Goal: Task Accomplishment & Management: Use online tool/utility

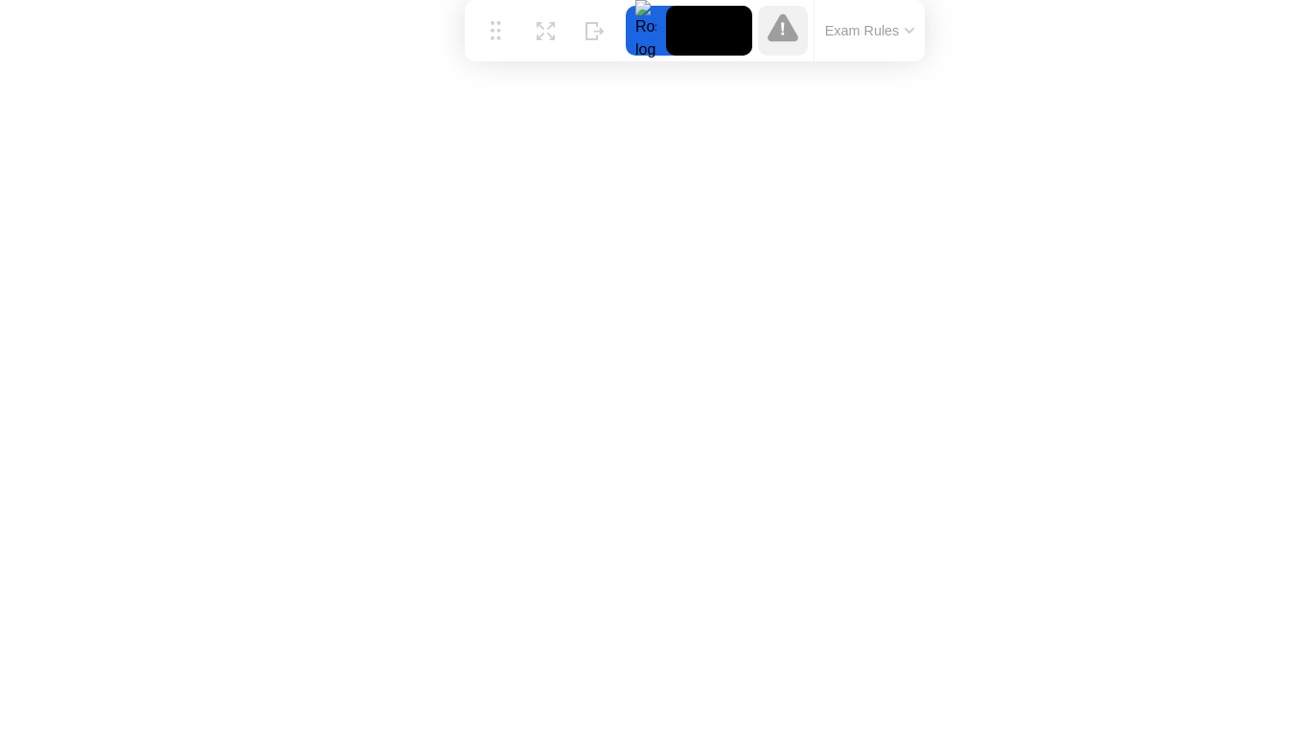
click at [912, 30] on icon at bounding box center [910, 31] width 8 height 4
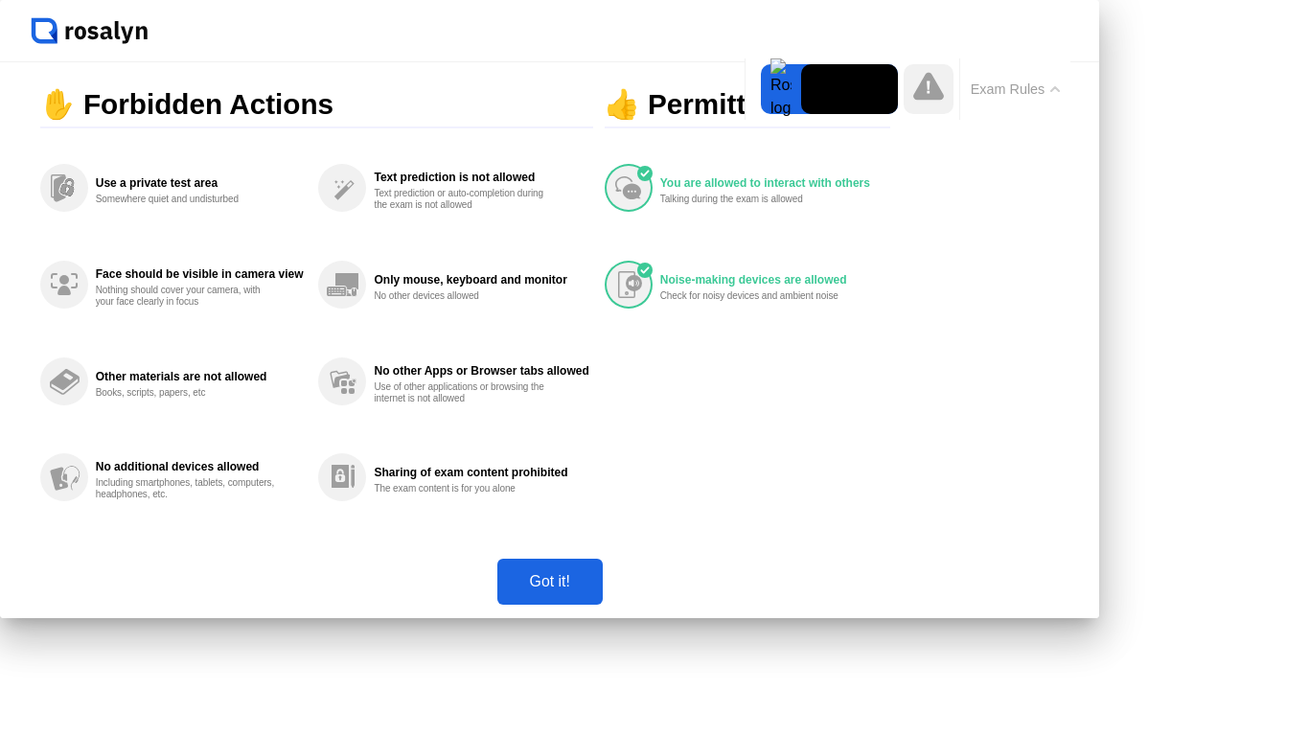
click at [597, 590] on div "Got it!" at bounding box center [550, 581] width 94 height 17
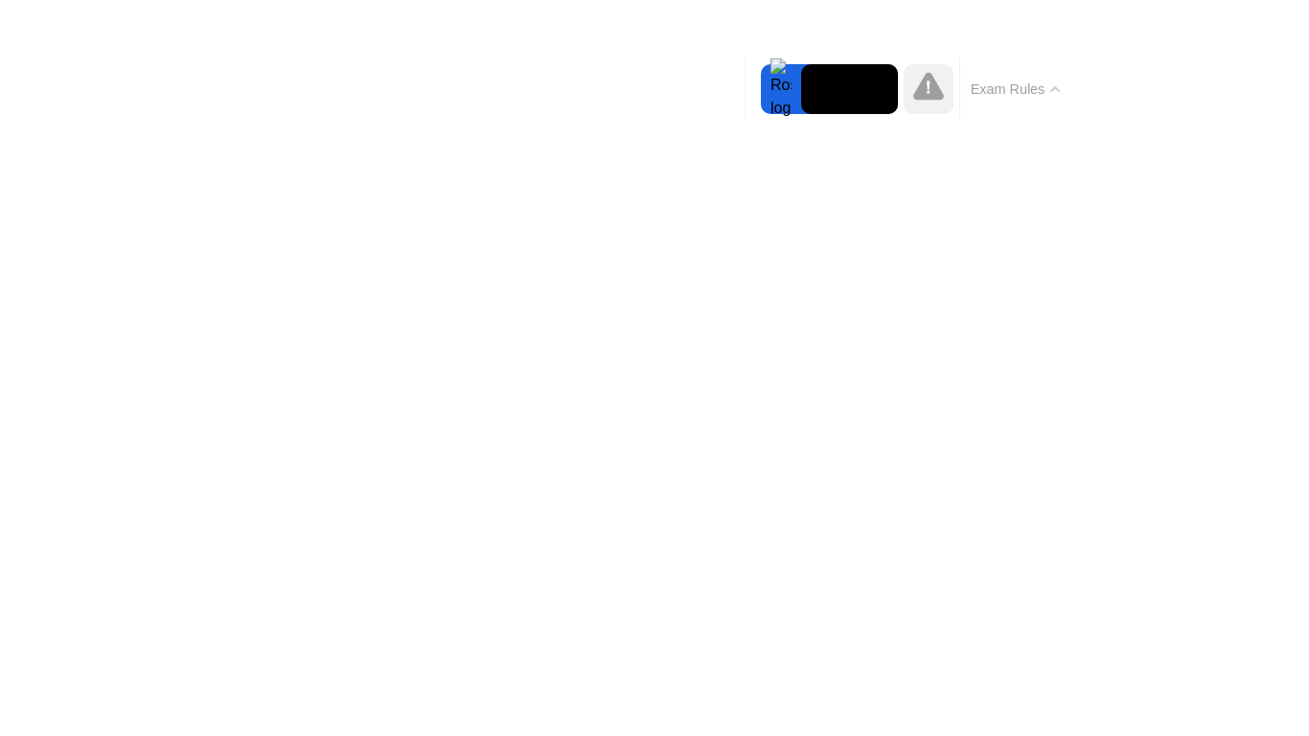
click at [965, 80] on button "Exam Rules" at bounding box center [1016, 88] width 102 height 17
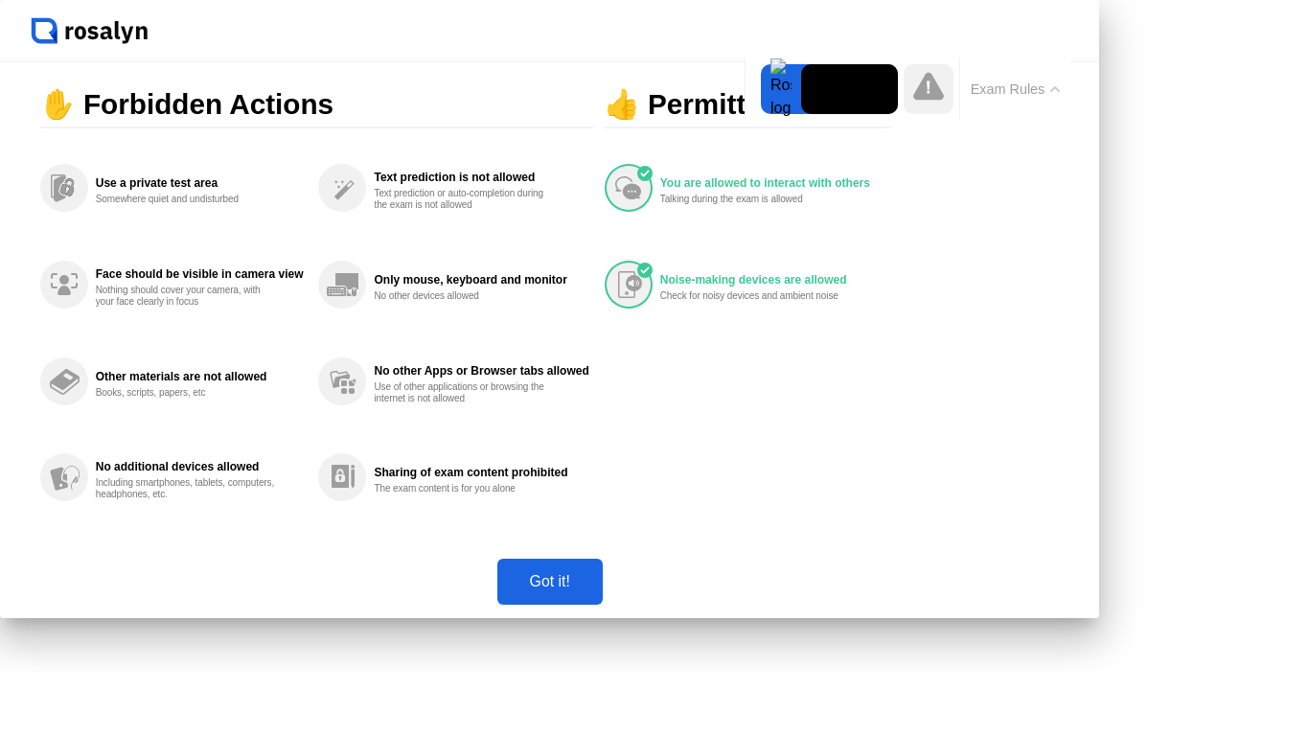
click at [597, 590] on div "Got it!" at bounding box center [550, 581] width 94 height 17
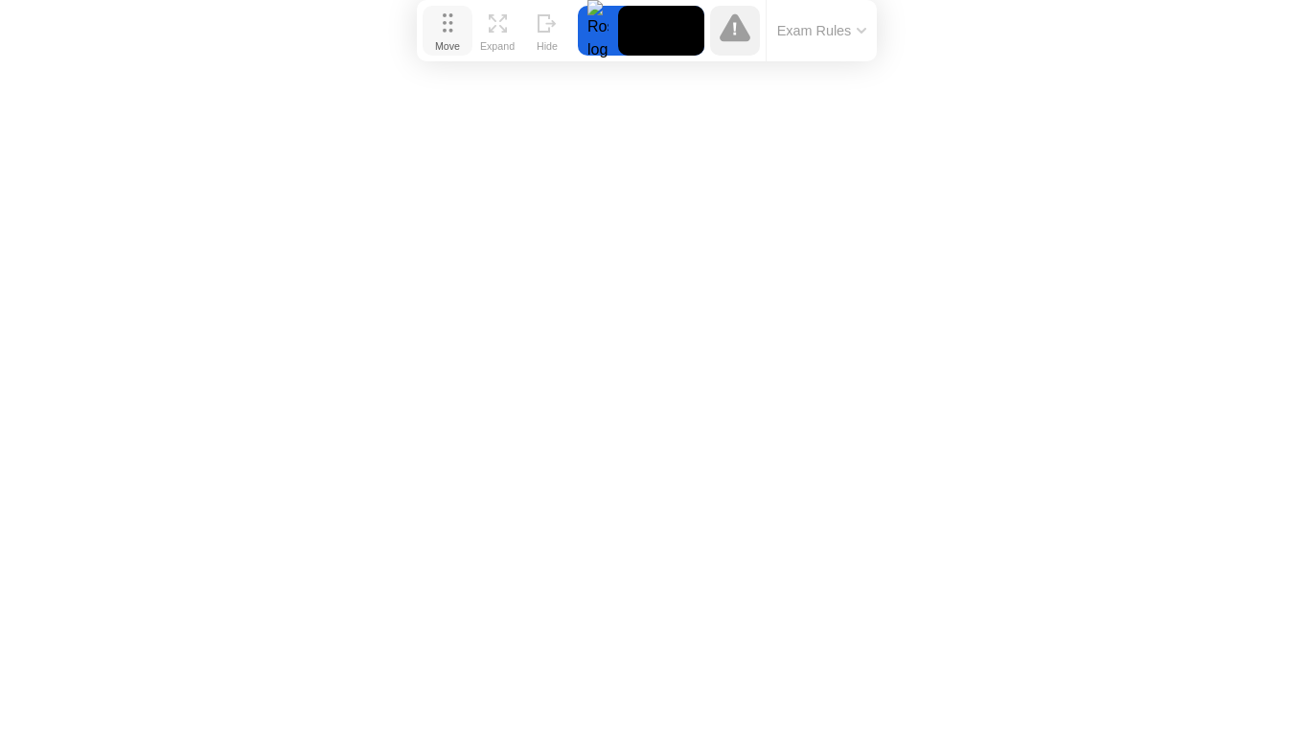
drag, startPoint x: 495, startPoint y: 31, endPoint x: 448, endPoint y: 6, distance: 54.0
click at [448, 6] on button "Move" at bounding box center [448, 31] width 50 height 50
click at [1283, 26] on img at bounding box center [1271, 21] width 48 height 15
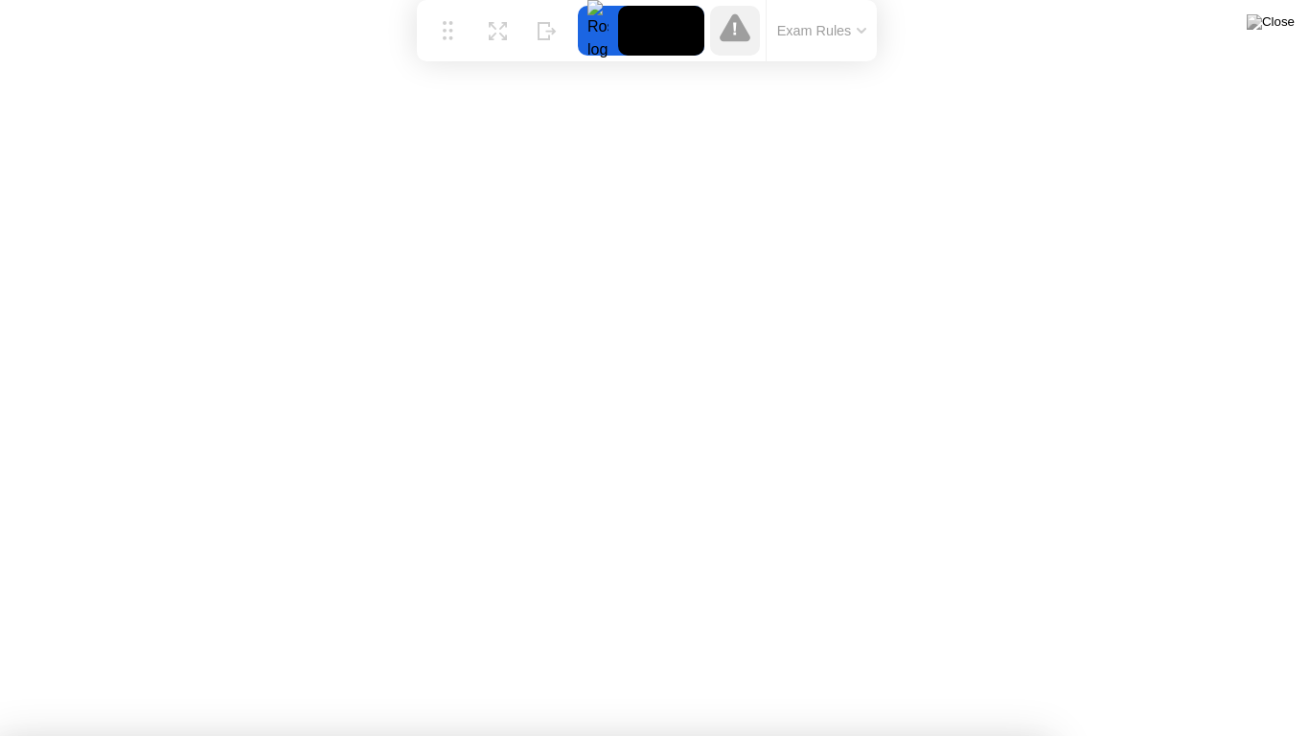
click at [608, 24] on div at bounding box center [598, 31] width 40 height 50
click at [657, 34] on video at bounding box center [661, 31] width 86 height 50
click at [745, 27] on icon at bounding box center [735, 27] width 31 height 31
click at [1278, 23] on img at bounding box center [1271, 21] width 48 height 15
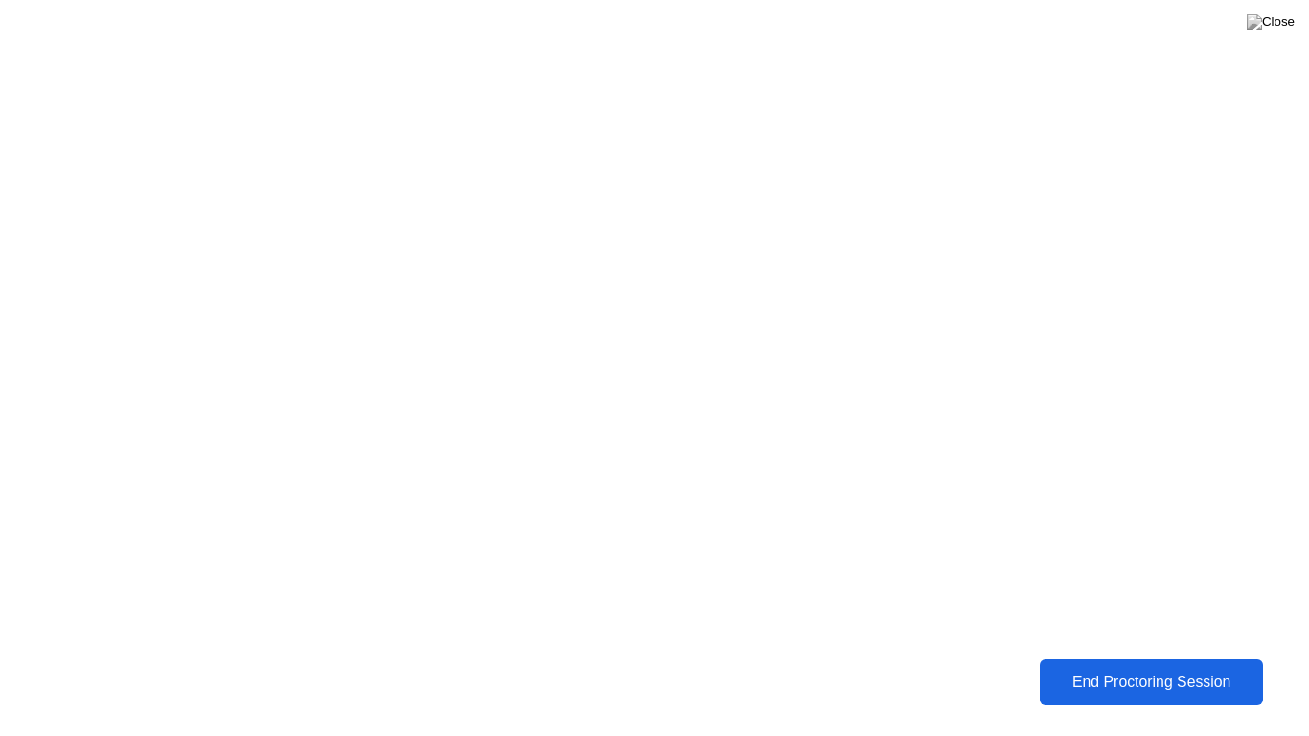
click at [1102, 695] on button "End Proctoring Session" at bounding box center [1151, 682] width 223 height 46
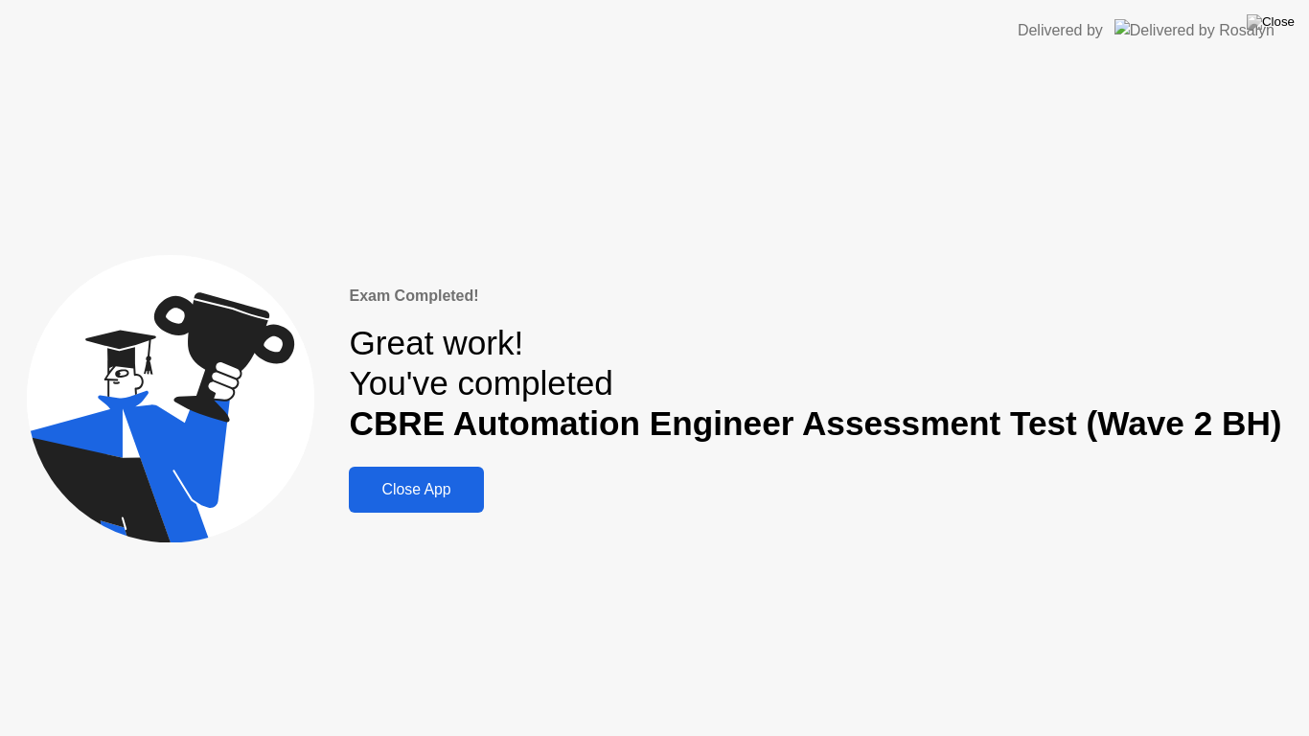
click at [466, 485] on div "Close App" at bounding box center [416, 489] width 123 height 17
